Goal: Answer question/provide support

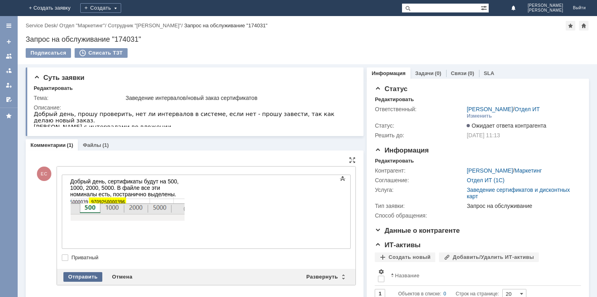
click at [94, 272] on div "Отправить" at bounding box center [82, 277] width 39 height 10
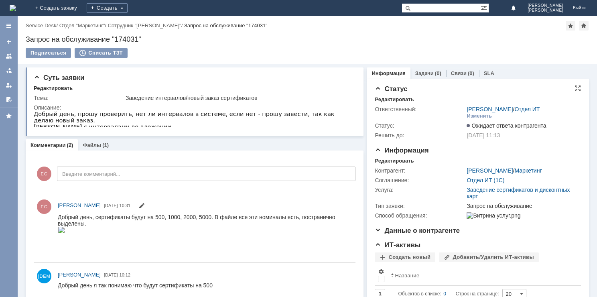
click at [533, 125] on span "Ожидает ответа контрагента" at bounding box center [505, 125] width 79 height 6
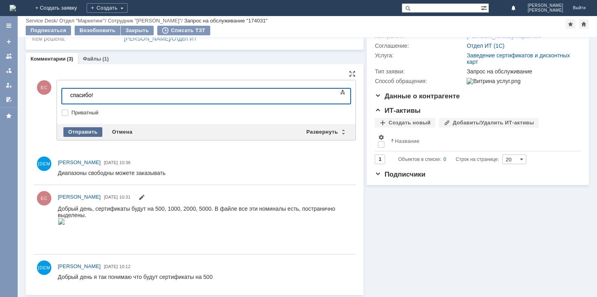
click at [87, 133] on div "Отправить" at bounding box center [82, 132] width 39 height 10
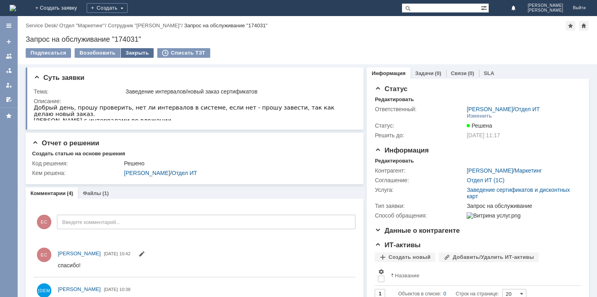
click at [135, 56] on div "Закрыть" at bounding box center [137, 53] width 33 height 10
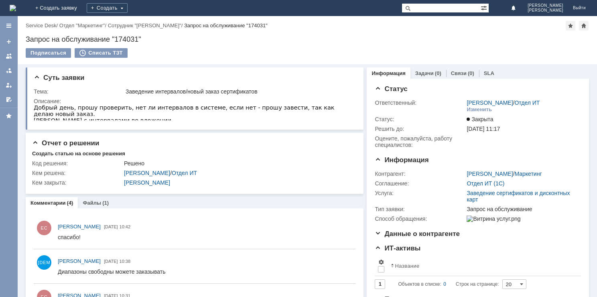
drag, startPoint x: 583, startPoint y: 91, endPoint x: 577, endPoint y: 91, distance: 6.4
click at [583, 91] on div "Суть заявки Тема: Заведение интервалов/новый заказ сертификатов Описание: Отчет…" at bounding box center [307, 229] width 579 height 331
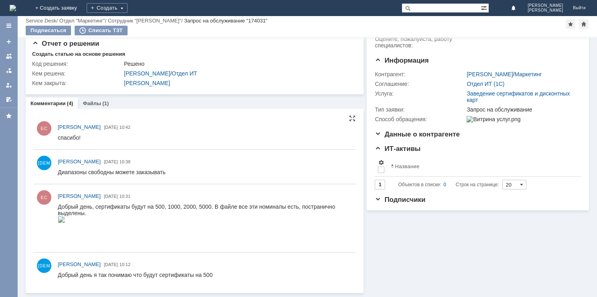
scroll to position [72, 0]
drag, startPoint x: 115, startPoint y: 171, endPoint x: 57, endPoint y: 166, distance: 57.5
click at [58, 169] on html "Диапазоны свободны можете заказывать" at bounding box center [203, 172] width 290 height 7
copy div "Диапазоны свободны"
click at [437, 270] on div "Информация Задачи (0) Связи (0) SLA Статус Ответственный: Шинелев Александр / О…" at bounding box center [475, 129] width 225 height 328
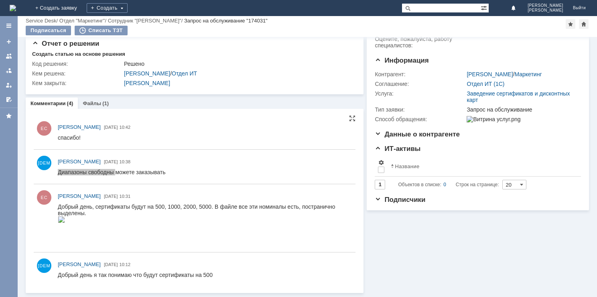
scroll to position [0, 0]
